Goal: Use online tool/utility

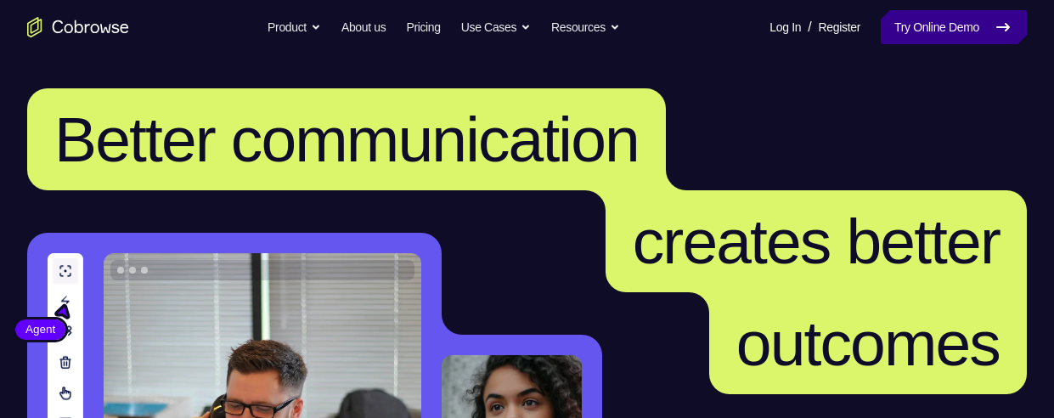
click at [948, 22] on link "Try Online Demo" at bounding box center [953, 27] width 146 height 34
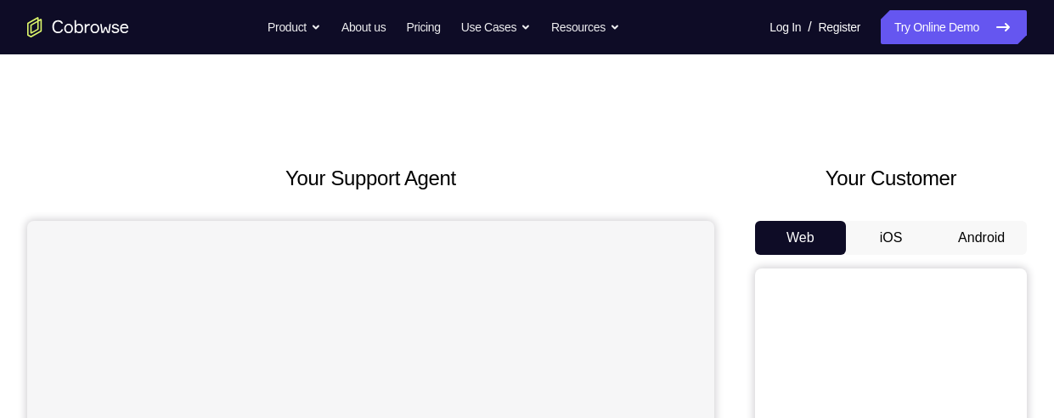
click at [973, 235] on button "Android" at bounding box center [981, 238] width 91 height 34
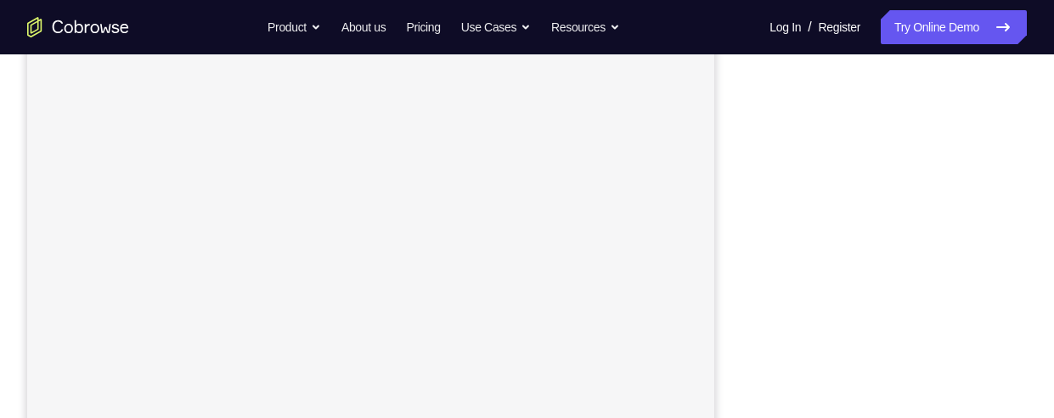
scroll to position [267, 0]
click at [1041, 339] on div "Your Support Agent Your Customer Web iOS Android Next Steps We’d be happy to gi…" at bounding box center [527, 348] width 1054 height 1120
click at [1044, 297] on div "Your Support Agent Your Customer Web iOS Android Next Steps We’d be happy to gi…" at bounding box center [527, 348] width 1054 height 1120
click at [1044, 339] on div "Your Support Agent Your Customer Web iOS Android Next Steps We’d be happy to gi…" at bounding box center [527, 287] width 1054 height 1120
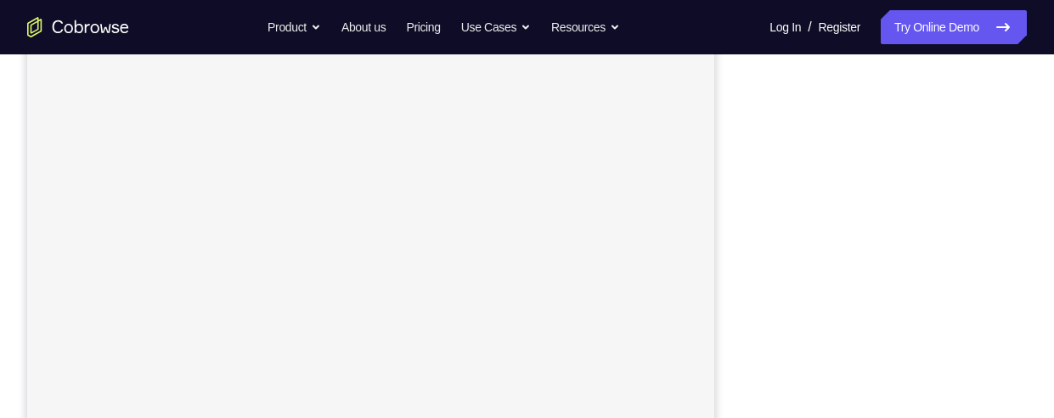
scroll to position [265, 0]
click at [1043, 331] on div "Your Support Agent Your Customer Web iOS Android Next Steps We’d be happy to gi…" at bounding box center [527, 349] width 1054 height 1120
click at [1042, 279] on div "Your Support Agent Your Customer Web iOS Android Next Steps We’d be happy to gi…" at bounding box center [527, 265] width 1054 height 1120
click at [1044, 263] on div "Your Support Agent Your Customer Web iOS Android Next Steps We’d be happy to gi…" at bounding box center [527, 265] width 1054 height 1120
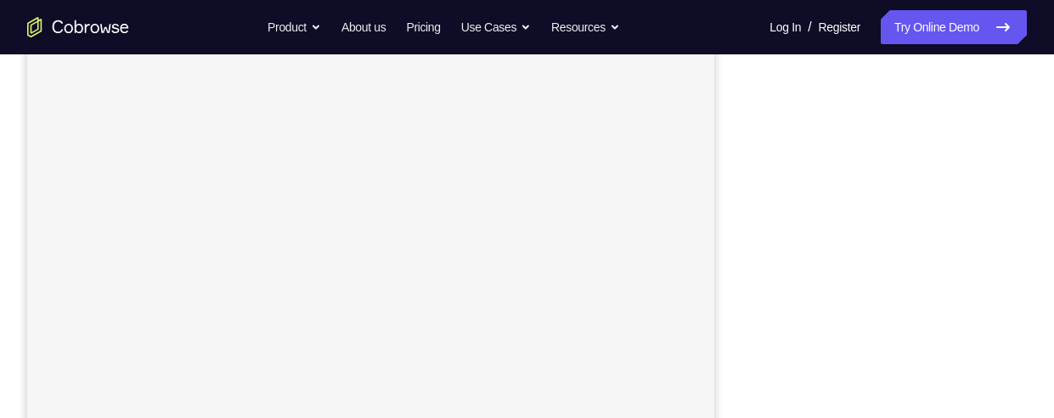
click at [1044, 243] on div "Your Support Agent Your Customer Web iOS Android Next Steps We’d be happy to gi…" at bounding box center [527, 265] width 1054 height 1120
click at [1037, 284] on div "Your Support Agent Your Customer Web iOS Android Next Steps We’d be happy to gi…" at bounding box center [527, 395] width 1054 height 1120
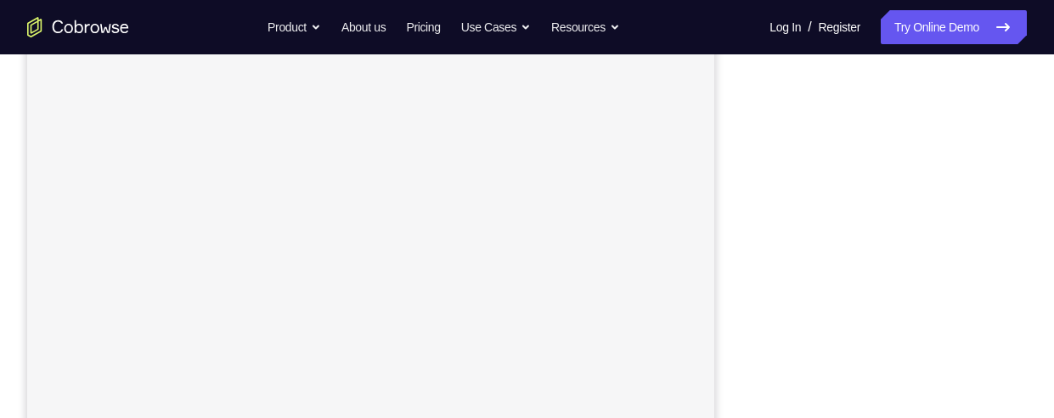
click at [1028, 298] on div "Your Support Agent Your Customer Web iOS Android Next Steps We’d be happy to gi…" at bounding box center [527, 265] width 1054 height 1120
click at [1027, 309] on div "Your Support Agent Your Customer Web iOS Android Next Steps We’d be happy to gi…" at bounding box center [527, 265] width 1054 height 1120
click at [1027, 318] on div "Your Support Agent Your Customer Web iOS Android Next Steps We’d be happy to gi…" at bounding box center [527, 265] width 1054 height 1120
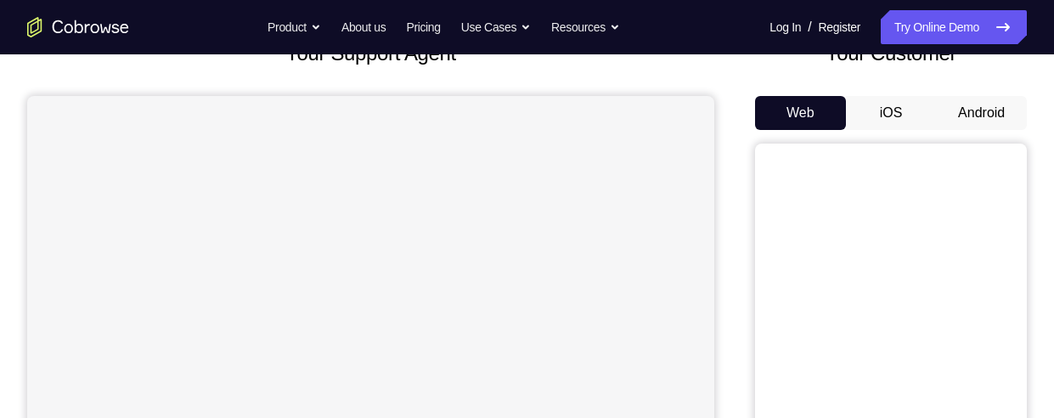
scroll to position [122, 0]
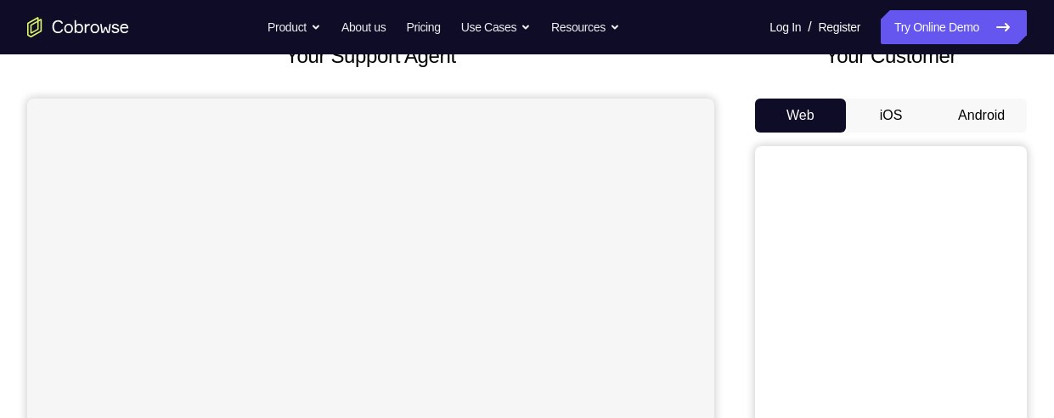
click at [987, 108] on button "Android" at bounding box center [981, 115] width 91 height 34
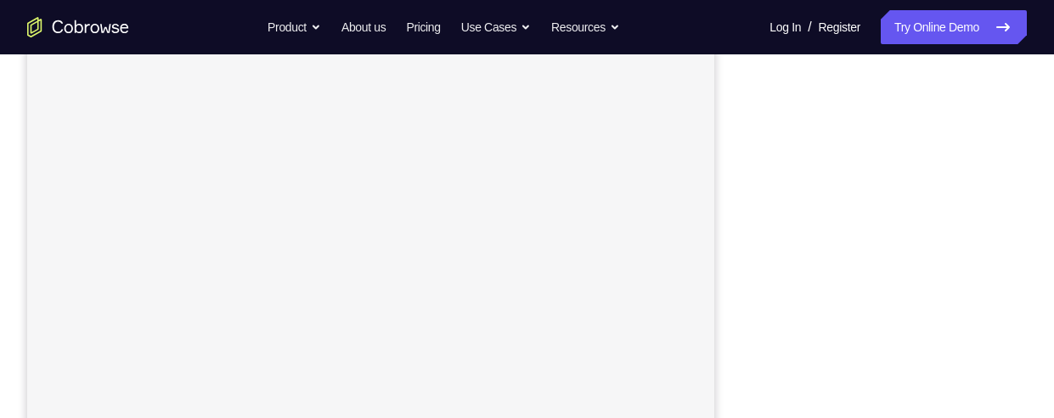
scroll to position [303, 0]
click at [1024, 357] on div at bounding box center [891, 226] width 272 height 522
click at [1027, 302] on div "Your Support Agent Your Customer Web iOS Android Next Steps We’d be happy to gi…" at bounding box center [527, 358] width 1054 height 1120
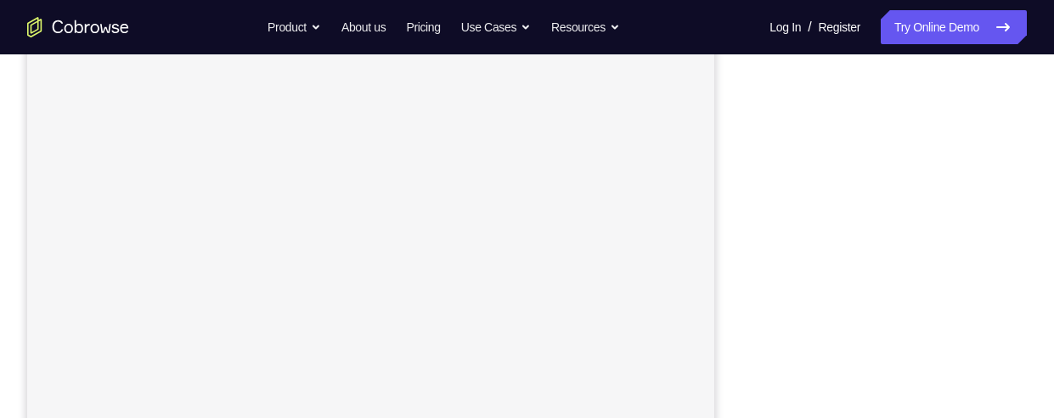
click at [1021, 284] on div at bounding box center [891, 292] width 272 height 522
click at [1045, 160] on div "Your Support Agent Your Customer Web iOS Android Next Steps We’d be happy to gi…" at bounding box center [527, 251] width 1054 height 1120
click at [1044, 187] on div "Your Support Agent Your Customer Web iOS Android Next Steps We’d be happy to gi…" at bounding box center [527, 251] width 1054 height 1120
click at [1042, 229] on div "Your Support Agent Your Customer Web iOS Android Next Steps We’d be happy to gi…" at bounding box center [527, 251] width 1054 height 1120
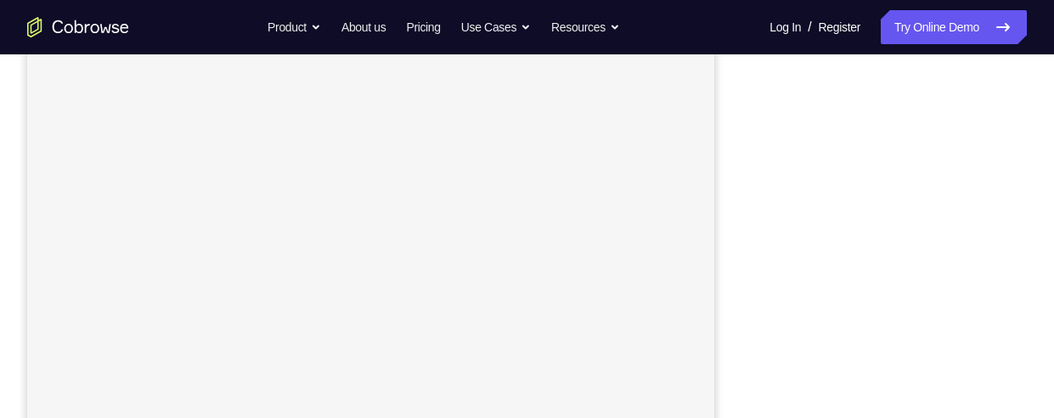
scroll to position [233, 0]
click at [1029, 284] on div "Your Support Agent Your Customer Web iOS Android Next Steps We’d be happy to gi…" at bounding box center [527, 382] width 1054 height 1120
click at [1025, 188] on div at bounding box center [891, 159] width 272 height 522
click at [1024, 207] on div at bounding box center [891, 159] width 272 height 522
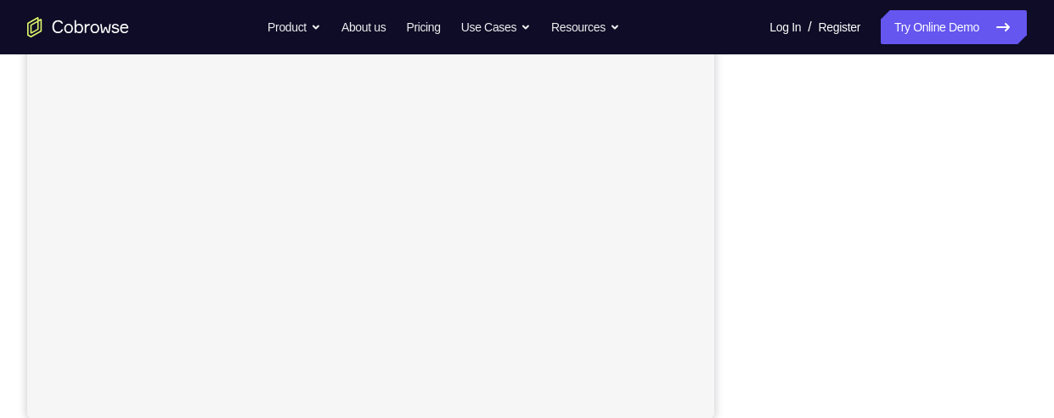
click at [1024, 219] on div at bounding box center [891, 159] width 272 height 522
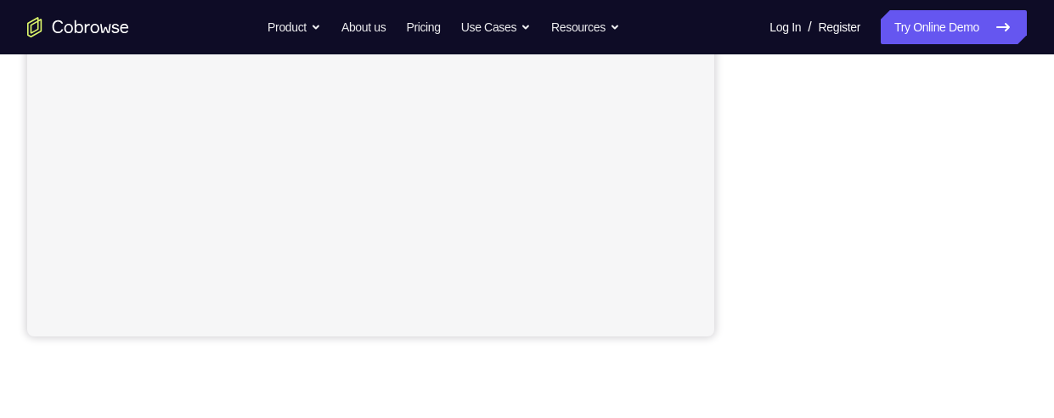
scroll to position [455, 0]
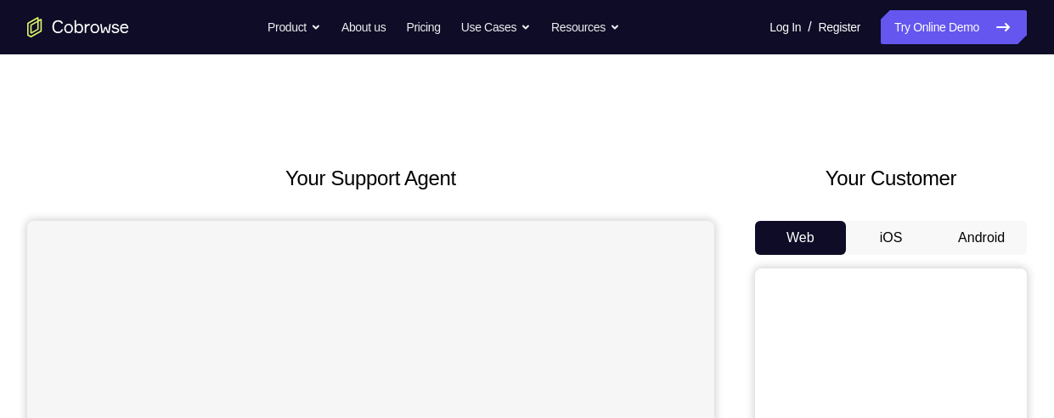
click at [987, 237] on button "Android" at bounding box center [981, 238] width 91 height 34
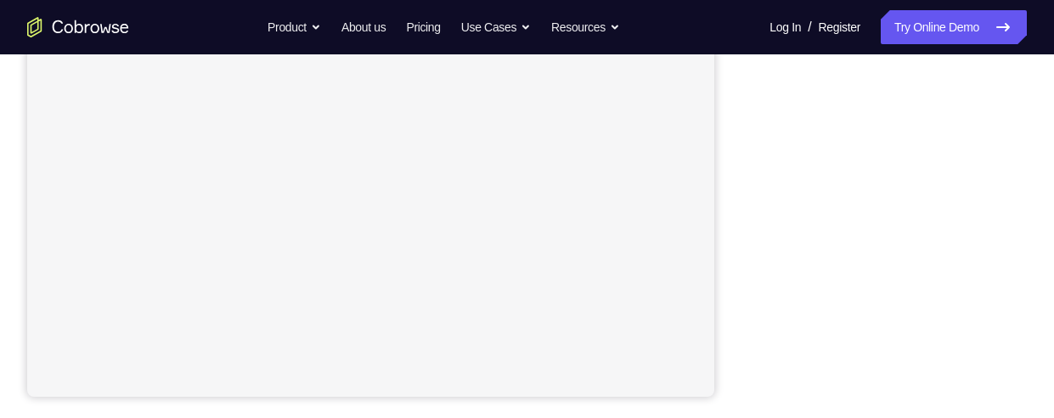
scroll to position [397, 0]
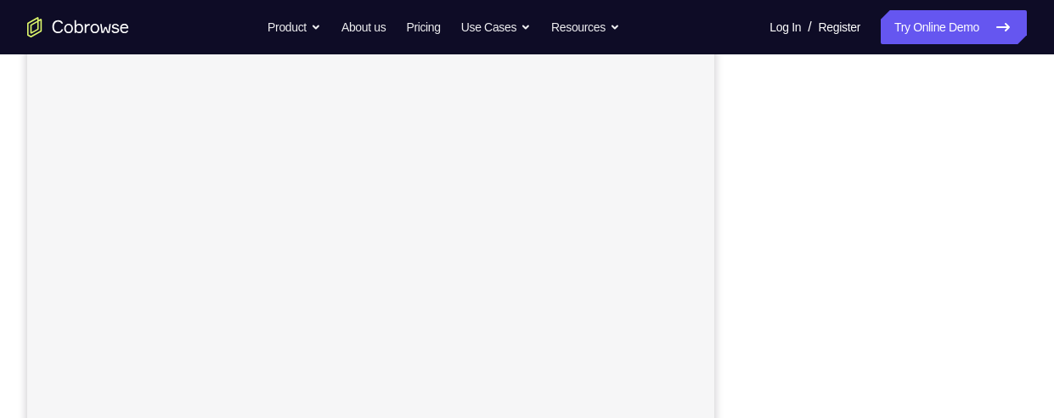
click at [1035, 283] on div "Your Support Agent Your Customer Web iOS Android Next Steps We’d be happy to gi…" at bounding box center [527, 304] width 1054 height 1120
click at [1037, 301] on div "Your Support Agent Your Customer Web iOS Android Next Steps We’d be happy to gi…" at bounding box center [527, 304] width 1054 height 1120
click at [1021, 301] on div at bounding box center [891, 302] width 272 height 522
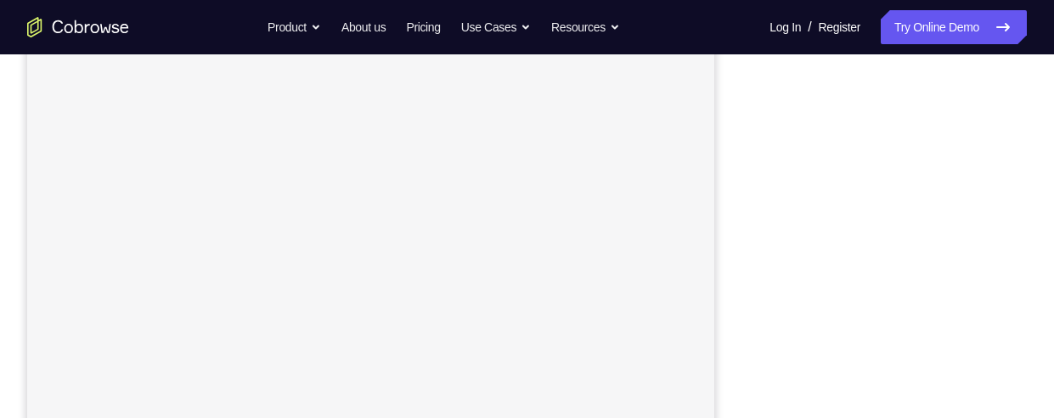
click at [1021, 283] on div at bounding box center [891, 327] width 272 height 522
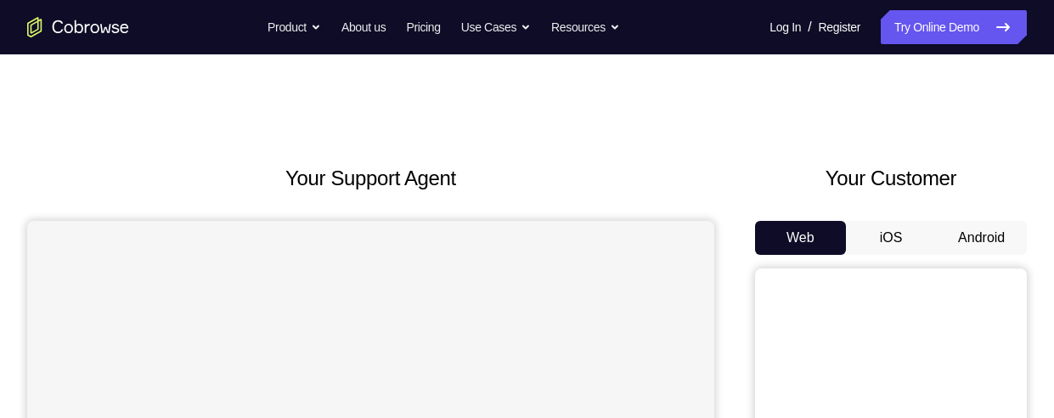
click at [998, 237] on button "Android" at bounding box center [981, 238] width 91 height 34
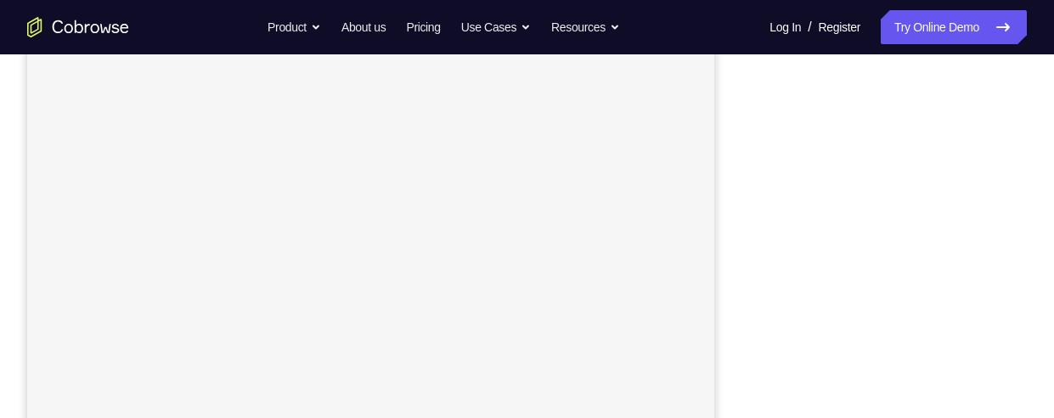
scroll to position [275, 0]
click at [1026, 336] on div at bounding box center [891, 254] width 272 height 522
click at [1024, 358] on div at bounding box center [891, 214] width 272 height 522
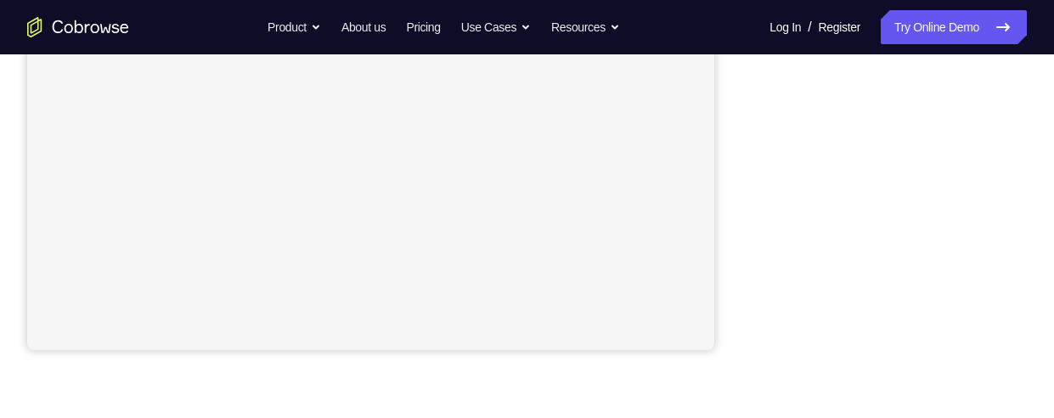
scroll to position [413, 0]
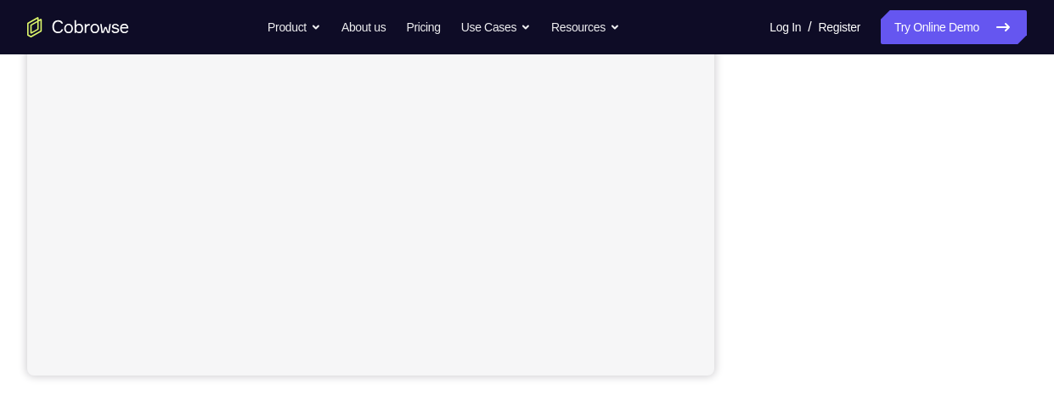
click at [1027, 222] on div "Your Support Agent Your Customer Web iOS Android Next Steps We’d be happy to gi…" at bounding box center [527, 200] width 1054 height 1120
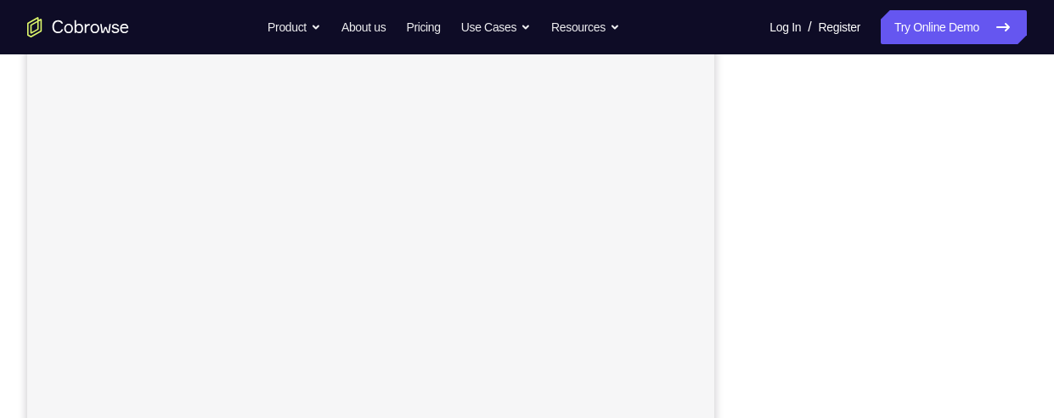
scroll to position [329, 0]
click at [1044, 227] on div "Your Support Agent Your Customer Web iOS Android Next Steps We’d be happy to gi…" at bounding box center [527, 310] width 1054 height 1120
click at [1042, 213] on div "Your Support Agent Your Customer Web iOS Android Next Steps We’d be happy to gi…" at bounding box center [527, 317] width 1054 height 1120
